Goal: Task Accomplishment & Management: Manage account settings

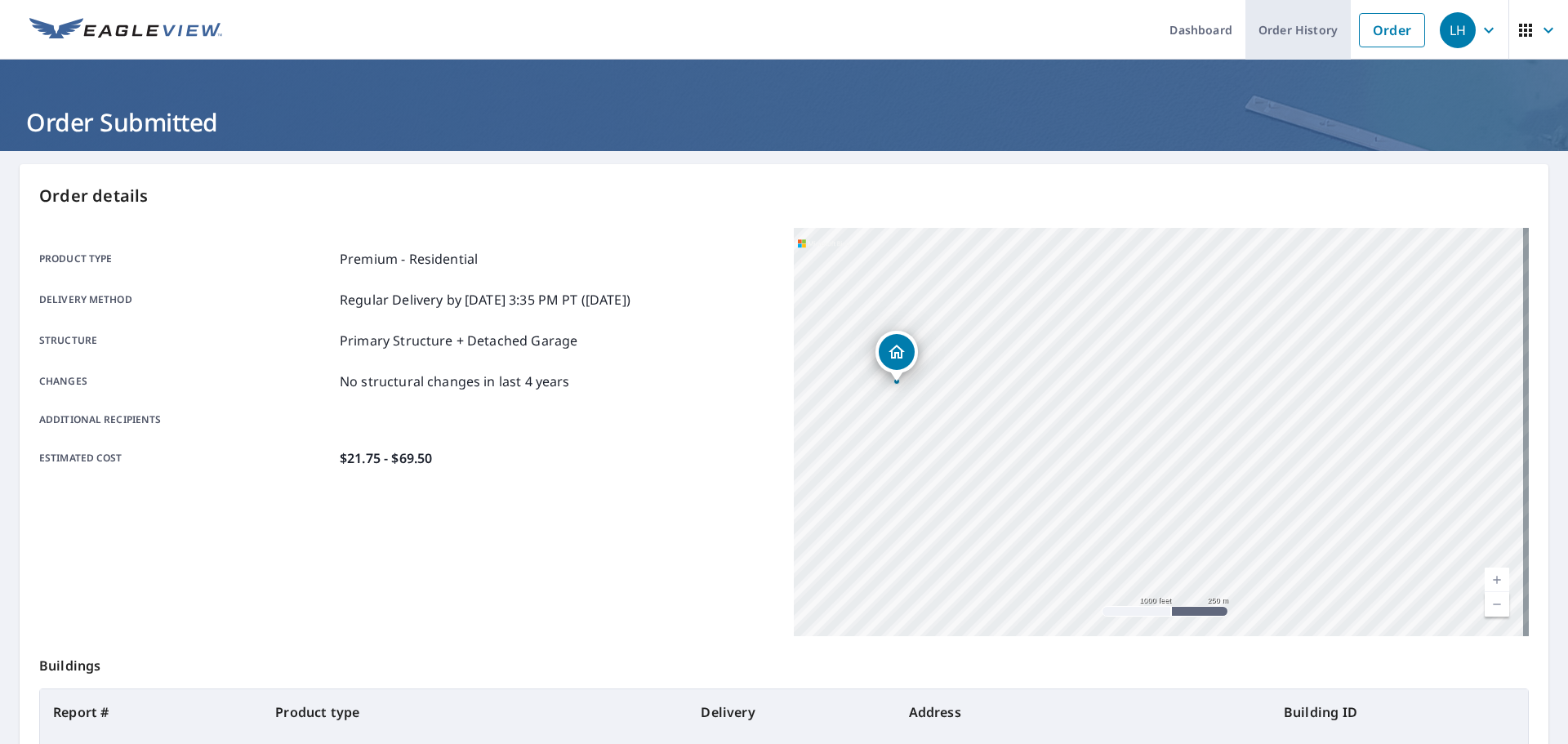
click at [1331, 35] on link "Order History" at bounding box center [1298, 30] width 106 height 59
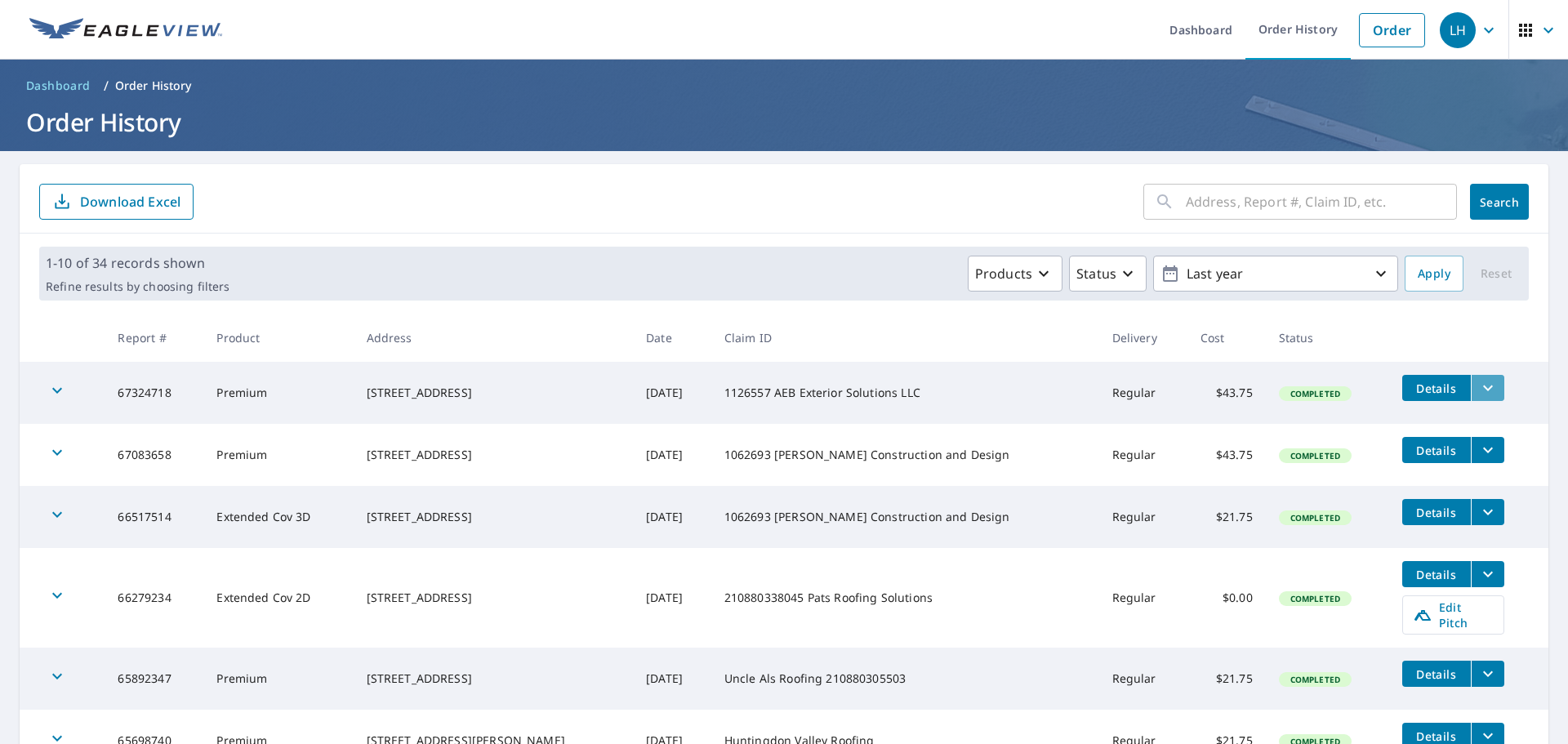
click at [1478, 392] on icon "filesDropdownBtn-67324718" at bounding box center [1488, 388] width 19 height 19
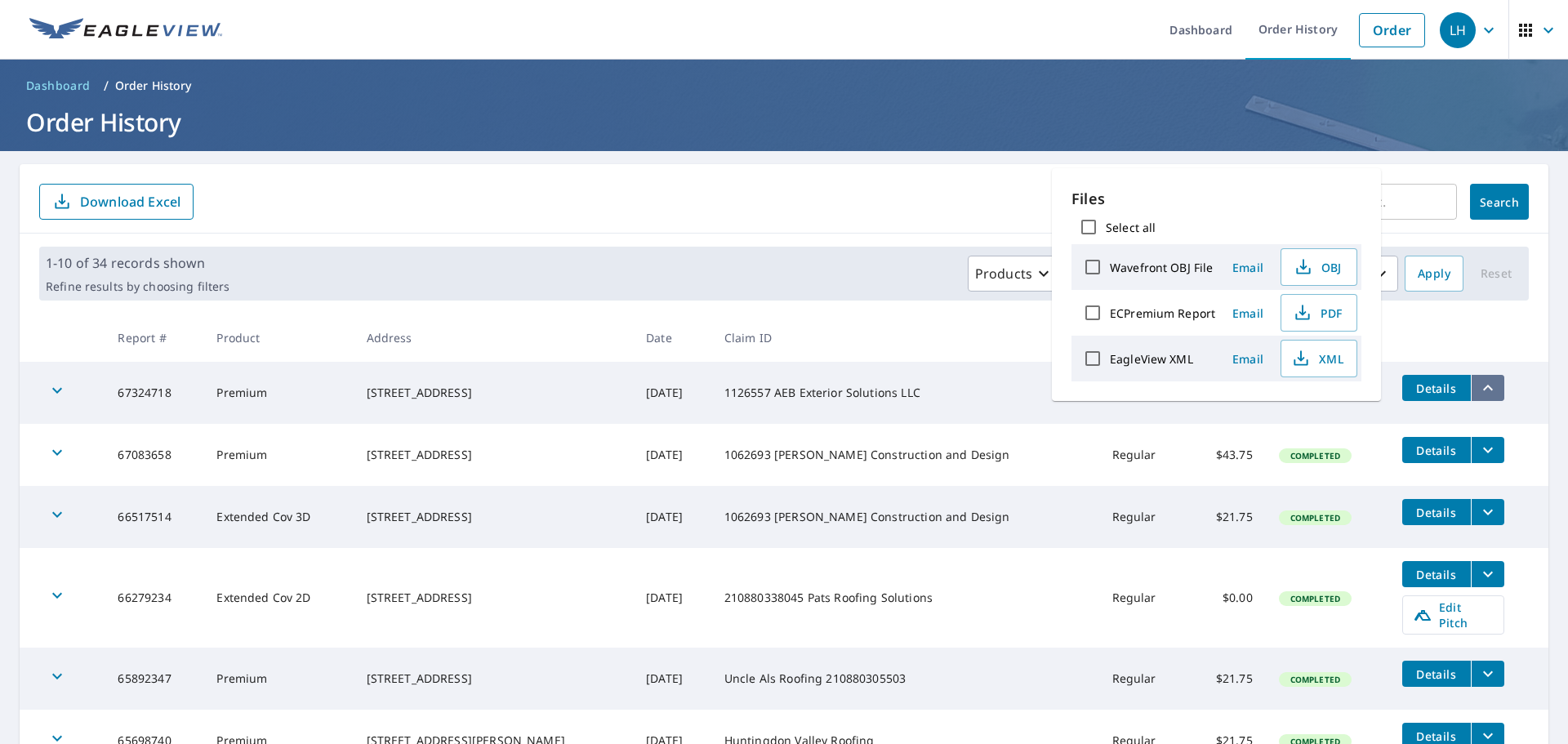
click at [1478, 392] on icon "filesDropdownBtn-67324718" at bounding box center [1488, 388] width 19 height 19
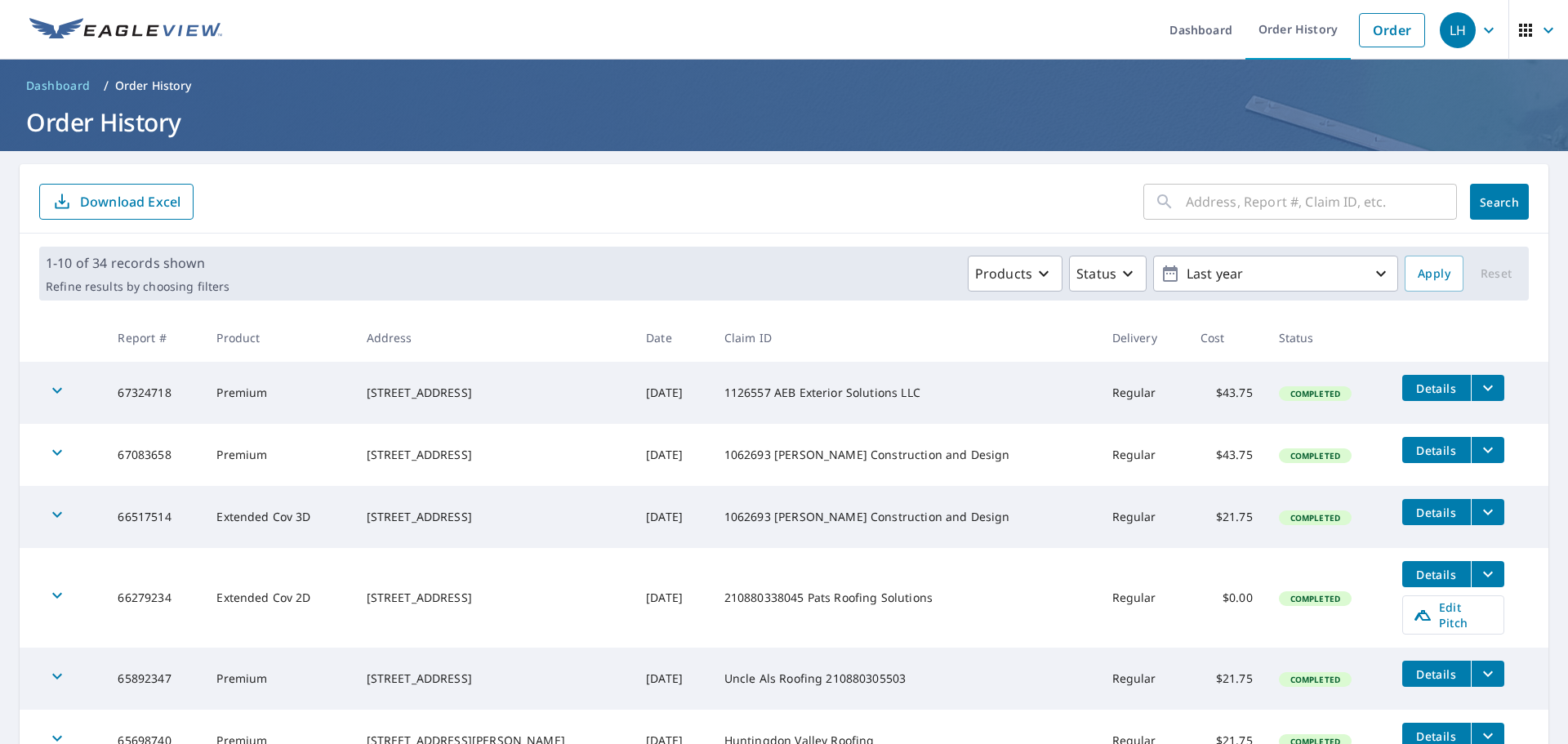
click at [456, 166] on div "​ Search Download Excel" at bounding box center [783, 198] width 1529 height 69
click at [1478, 388] on icon "filesDropdownBtn-67324718" at bounding box center [1488, 388] width 19 height 19
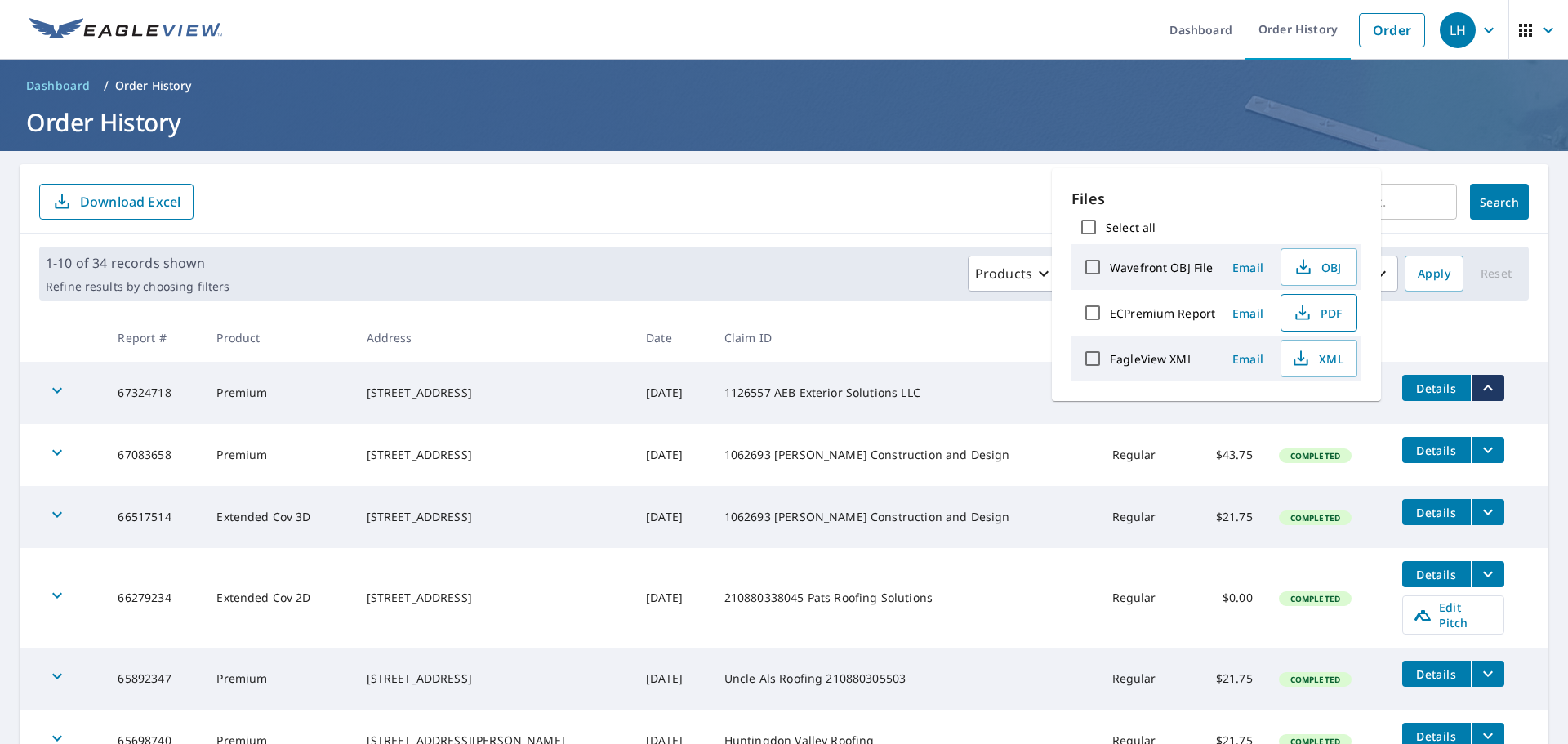
click at [1324, 312] on span "PDF" at bounding box center [1317, 313] width 52 height 19
click at [589, 191] on form "​ Search Download Excel" at bounding box center [784, 201] width 1489 height 36
